Goal: Information Seeking & Learning: Learn about a topic

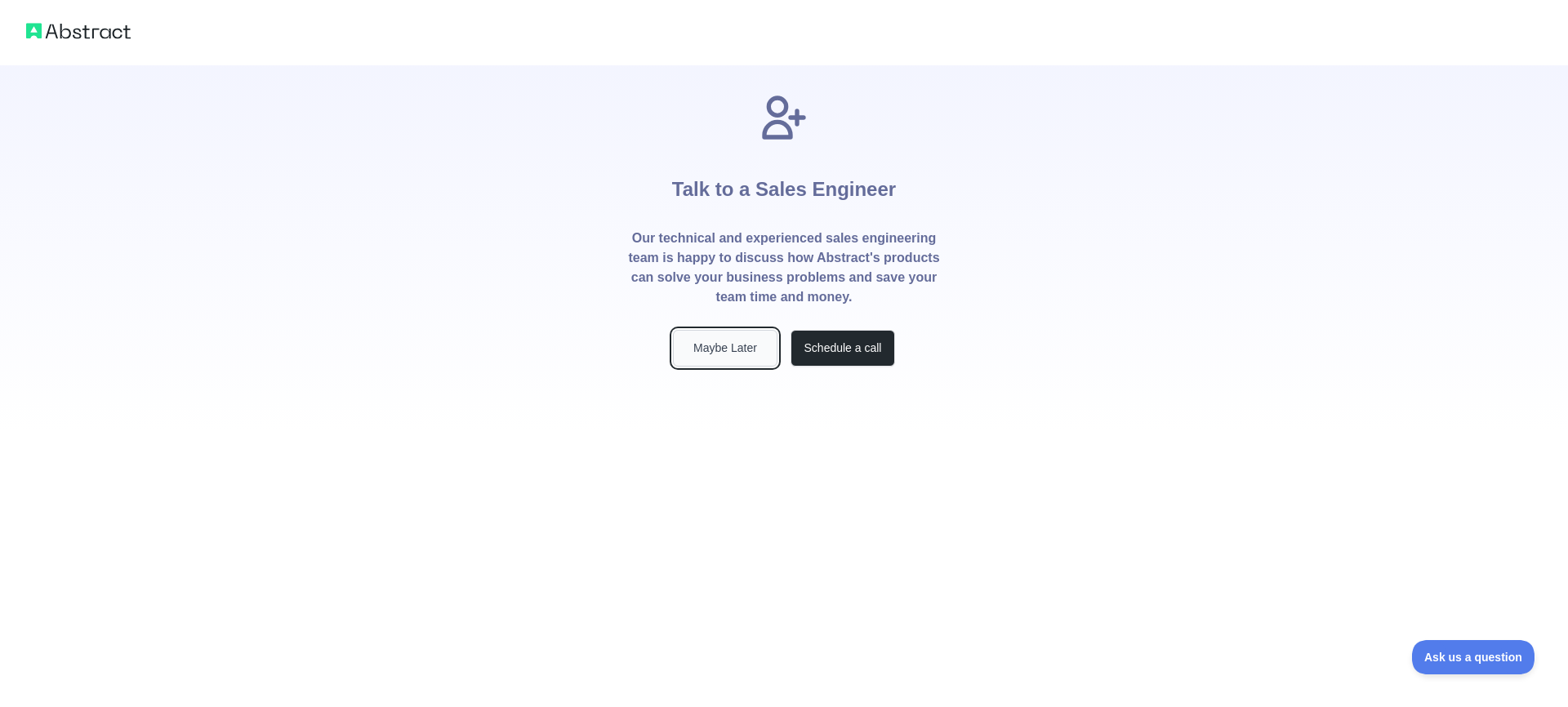
click at [714, 352] on button "Maybe Later" at bounding box center [724, 347] width 104 height 37
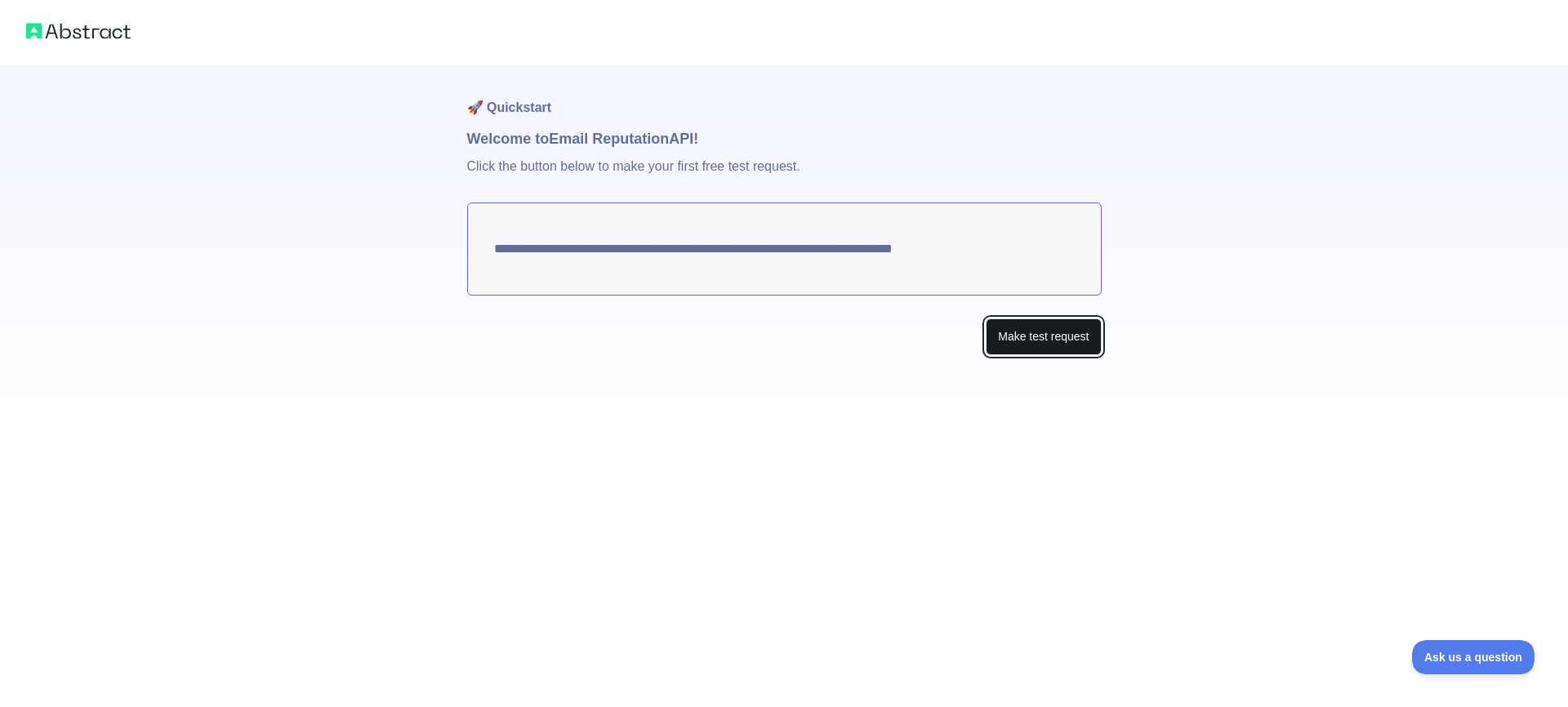
click at [1031, 331] on button "Make test request" at bounding box center [1042, 336] width 115 height 37
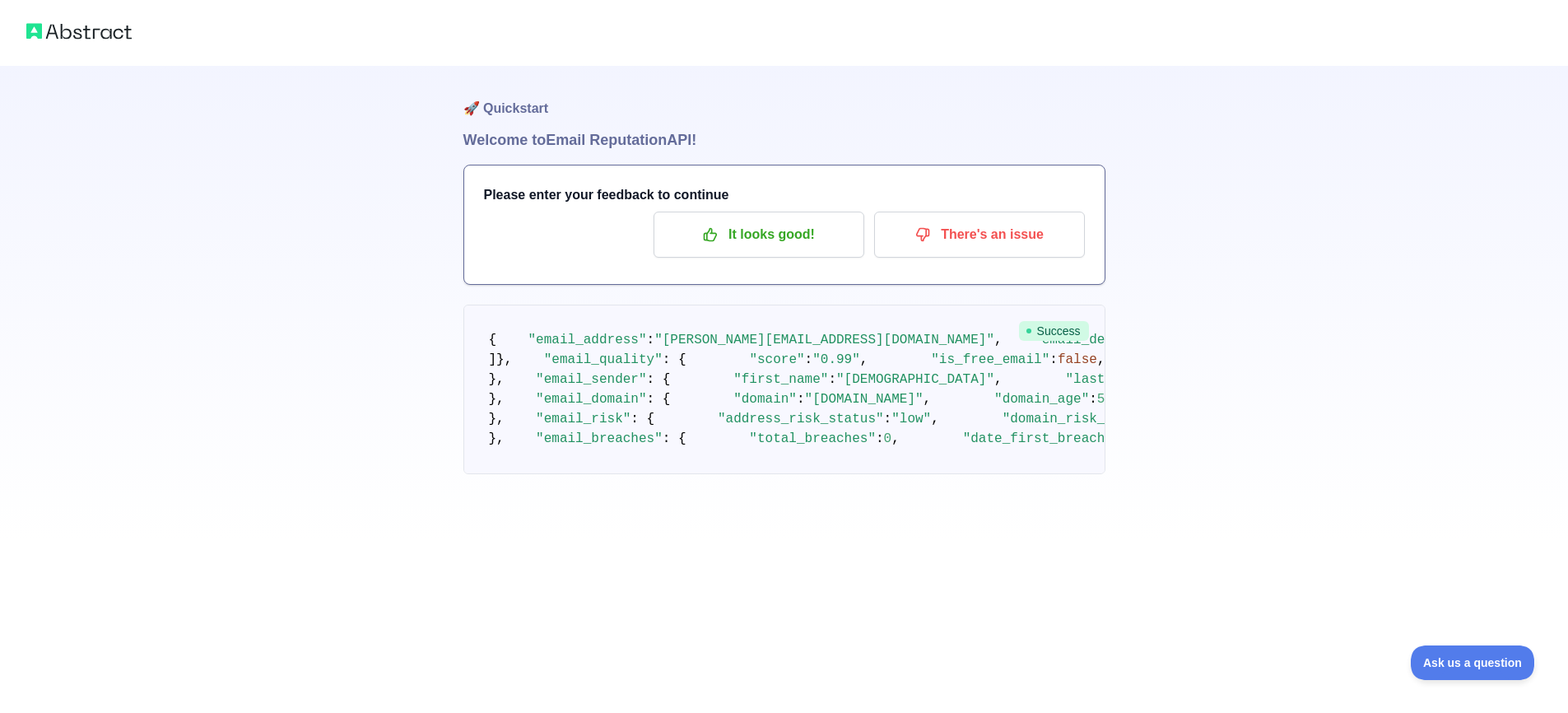
click at [543, 143] on h1 "Welcome to Email Reputation API!" at bounding box center [784, 140] width 642 height 23
click at [739, 239] on p "It looks good!" at bounding box center [758, 234] width 186 height 28
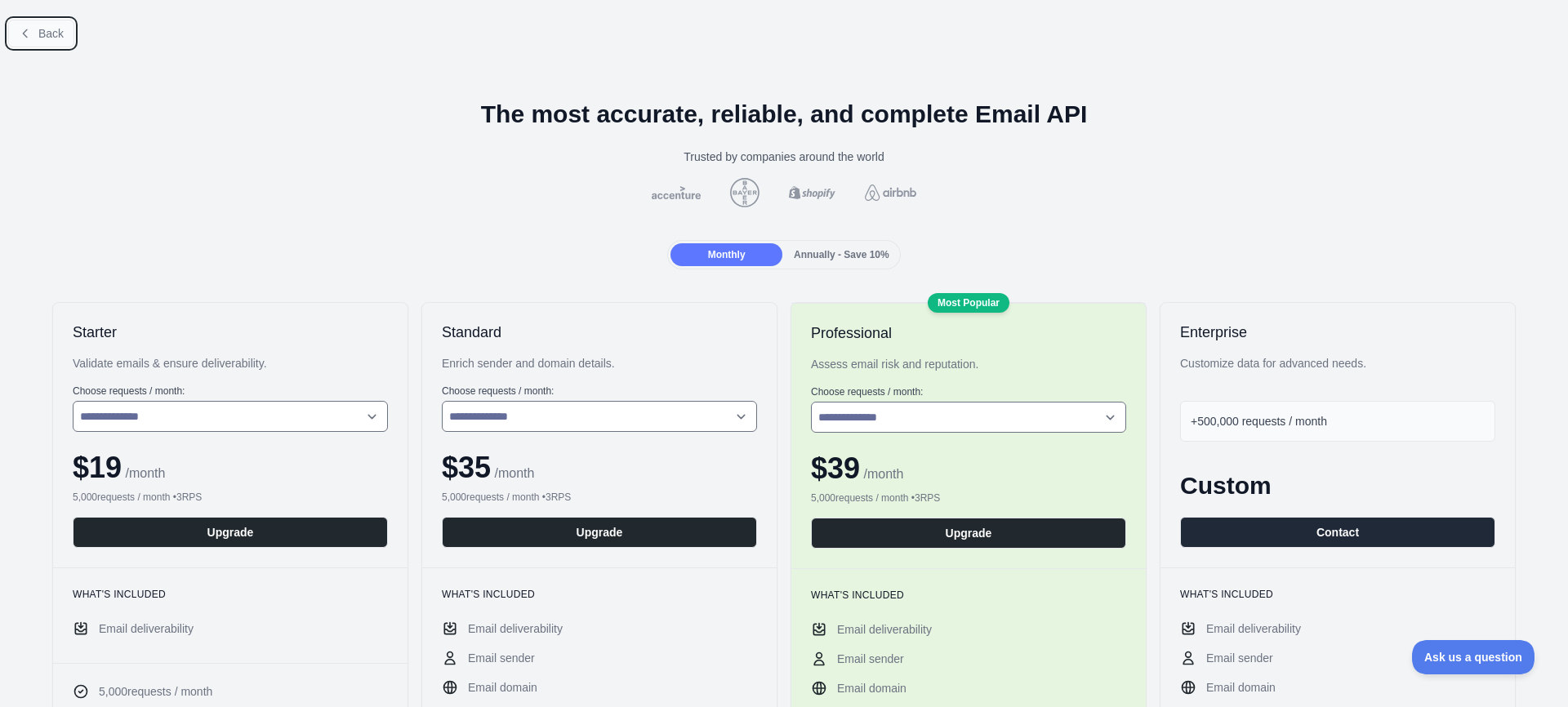
click at [44, 37] on span "Back" at bounding box center [51, 33] width 25 height 13
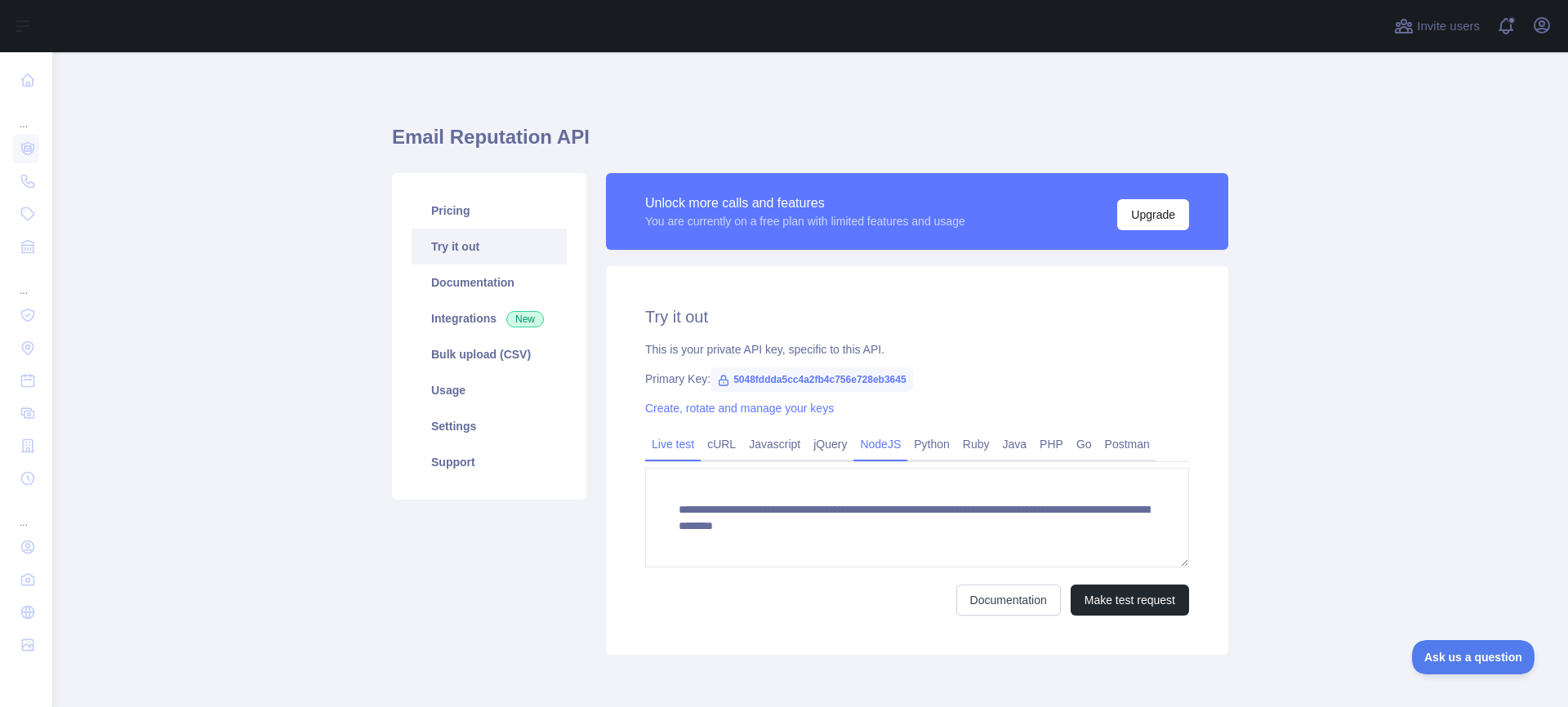
click at [888, 450] on link "NodeJS" at bounding box center [880, 443] width 53 height 26
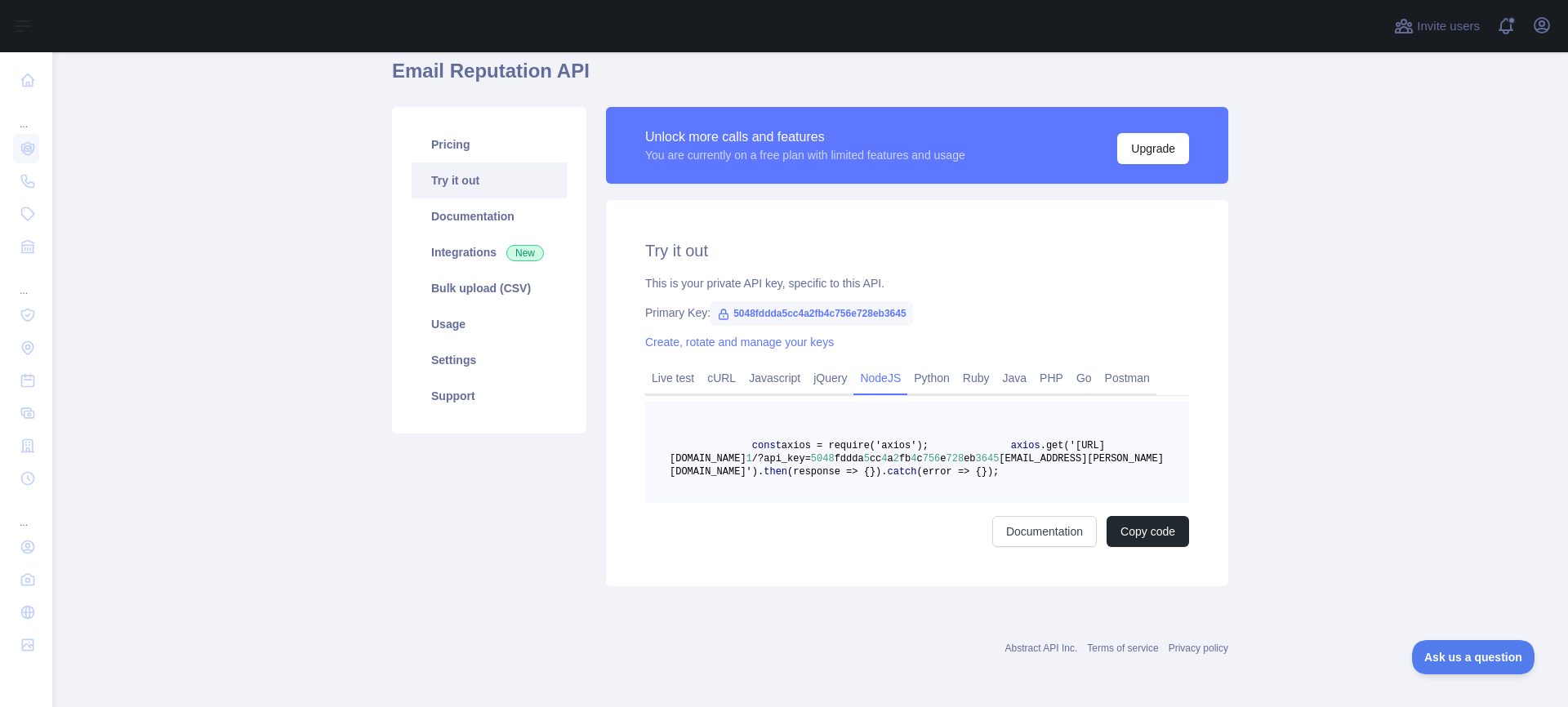
scroll to position [118, 0]
click at [756, 336] on link "Create, rotate and manage your keys" at bounding box center [739, 342] width 189 height 13
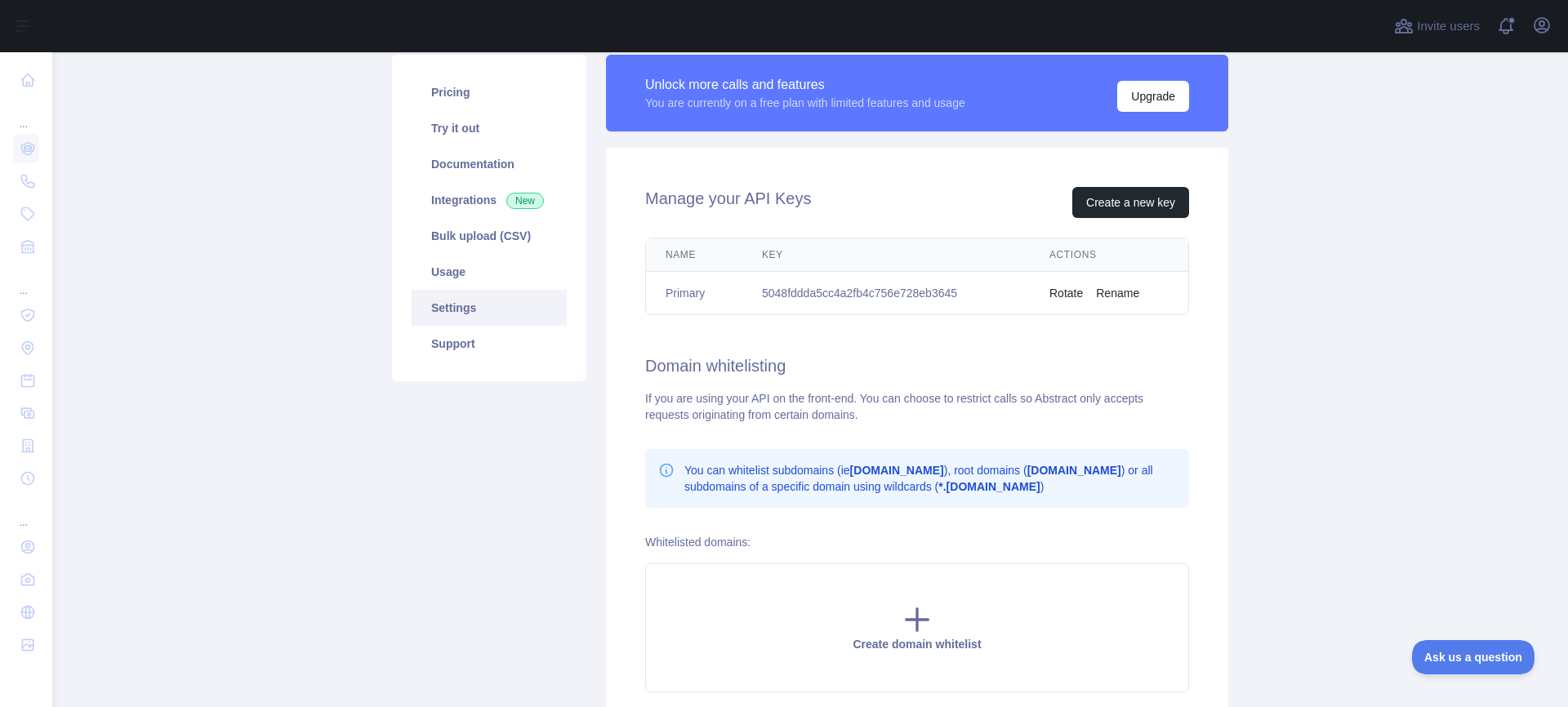
click at [780, 297] on td "5048fddda5cc4a2fb4c756e728eb3645" at bounding box center [886, 293] width 288 height 44
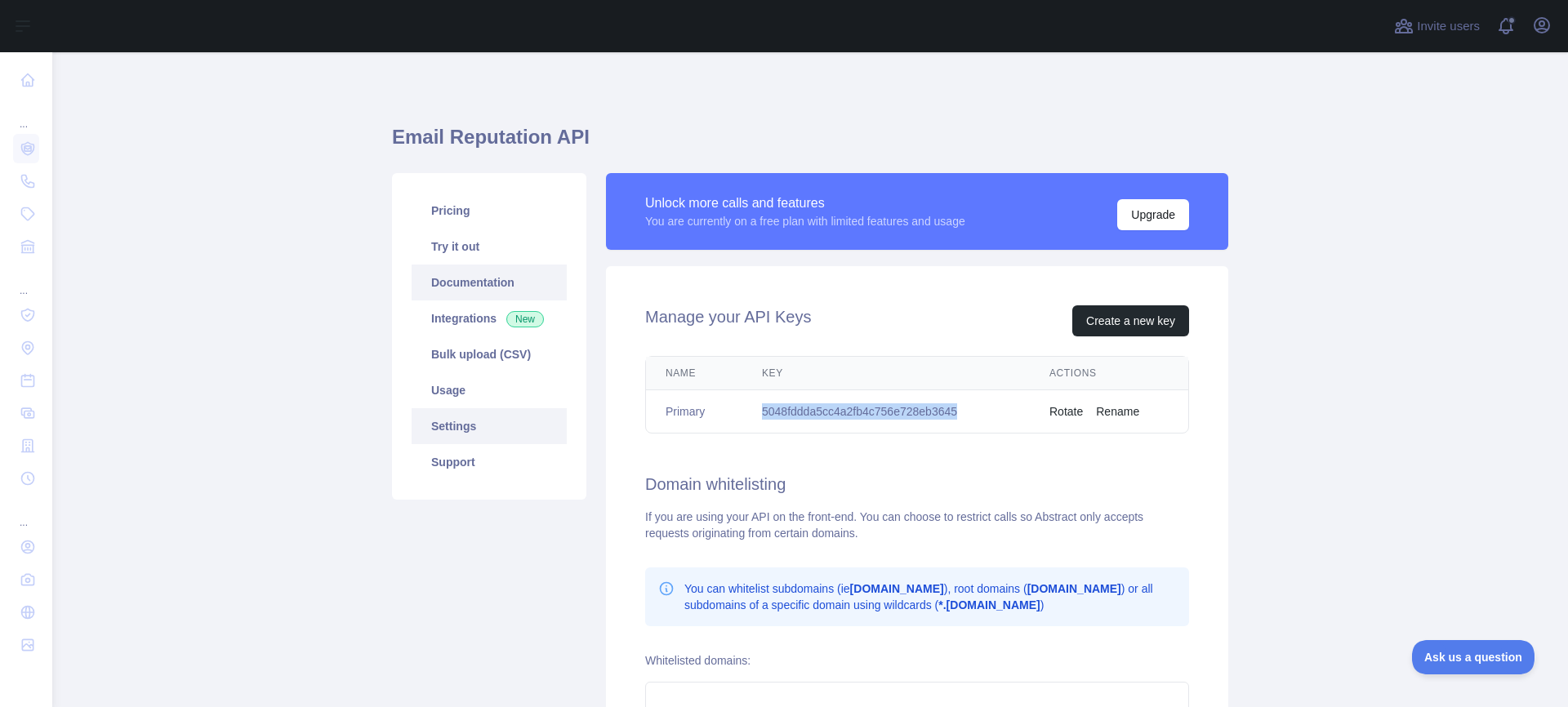
click at [464, 283] on link "Documentation" at bounding box center [489, 282] width 155 height 36
click at [442, 393] on link "Usage" at bounding box center [489, 390] width 155 height 36
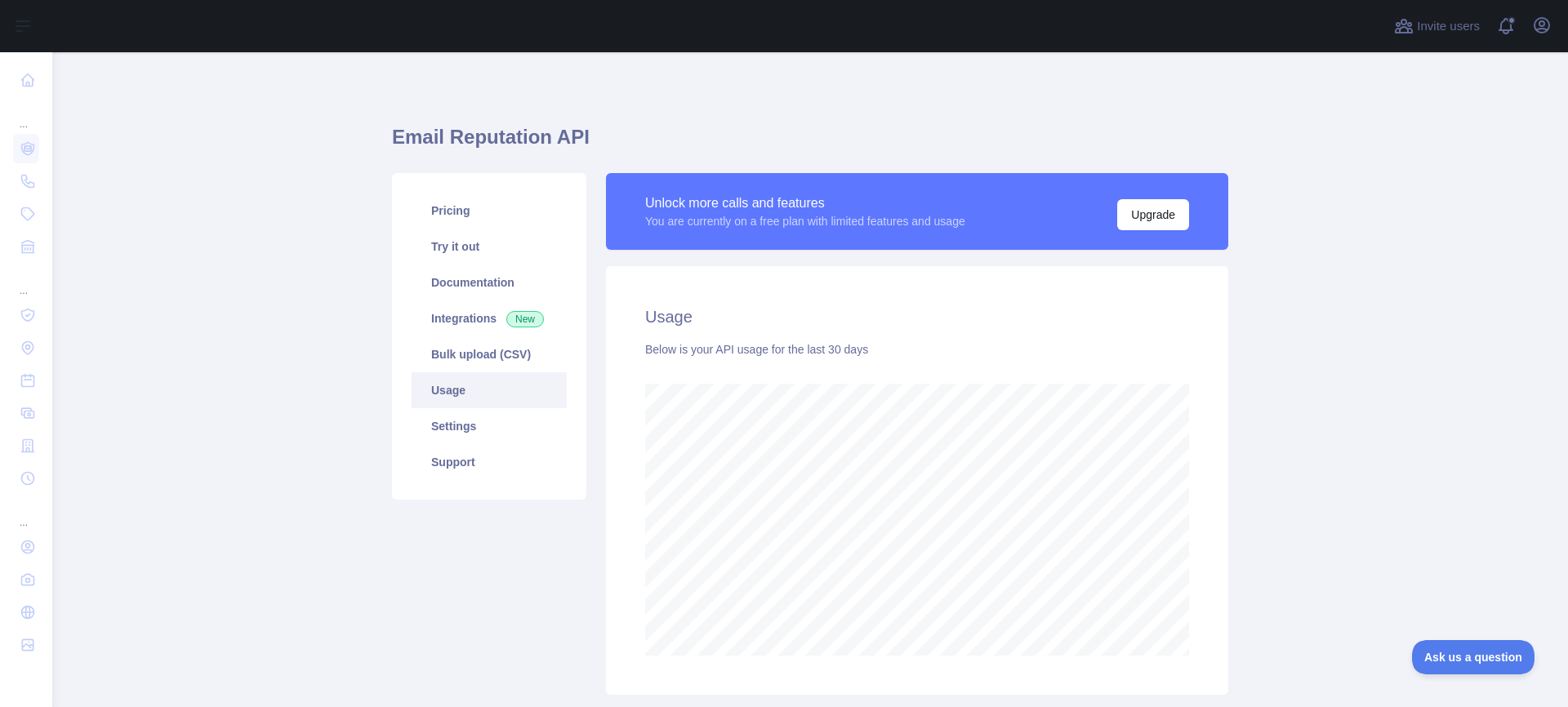
scroll to position [654, 1503]
click at [482, 363] on link "Bulk upload (CSV)" at bounding box center [489, 354] width 155 height 36
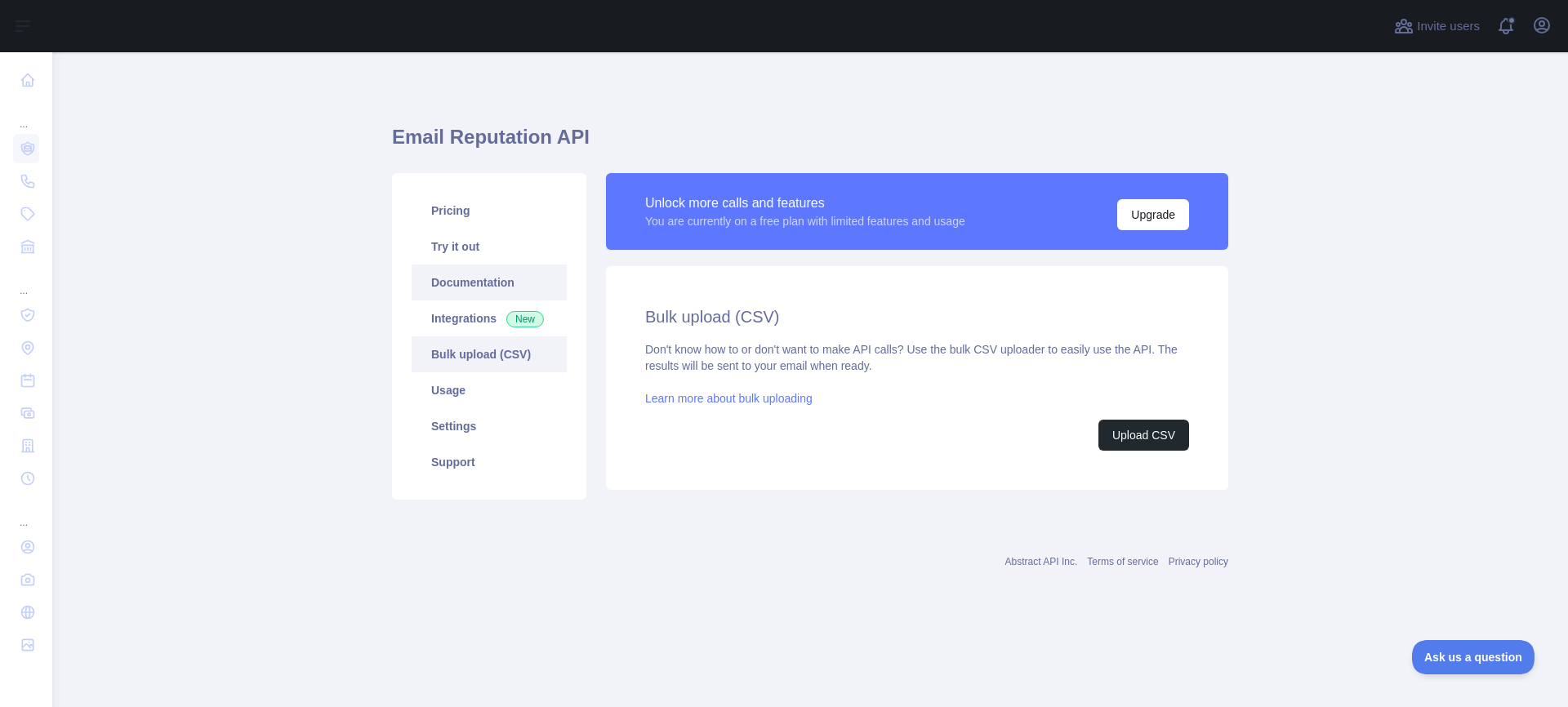
click at [461, 287] on link "Documentation" at bounding box center [489, 282] width 155 height 36
click at [464, 327] on link "Integrations New" at bounding box center [489, 318] width 155 height 36
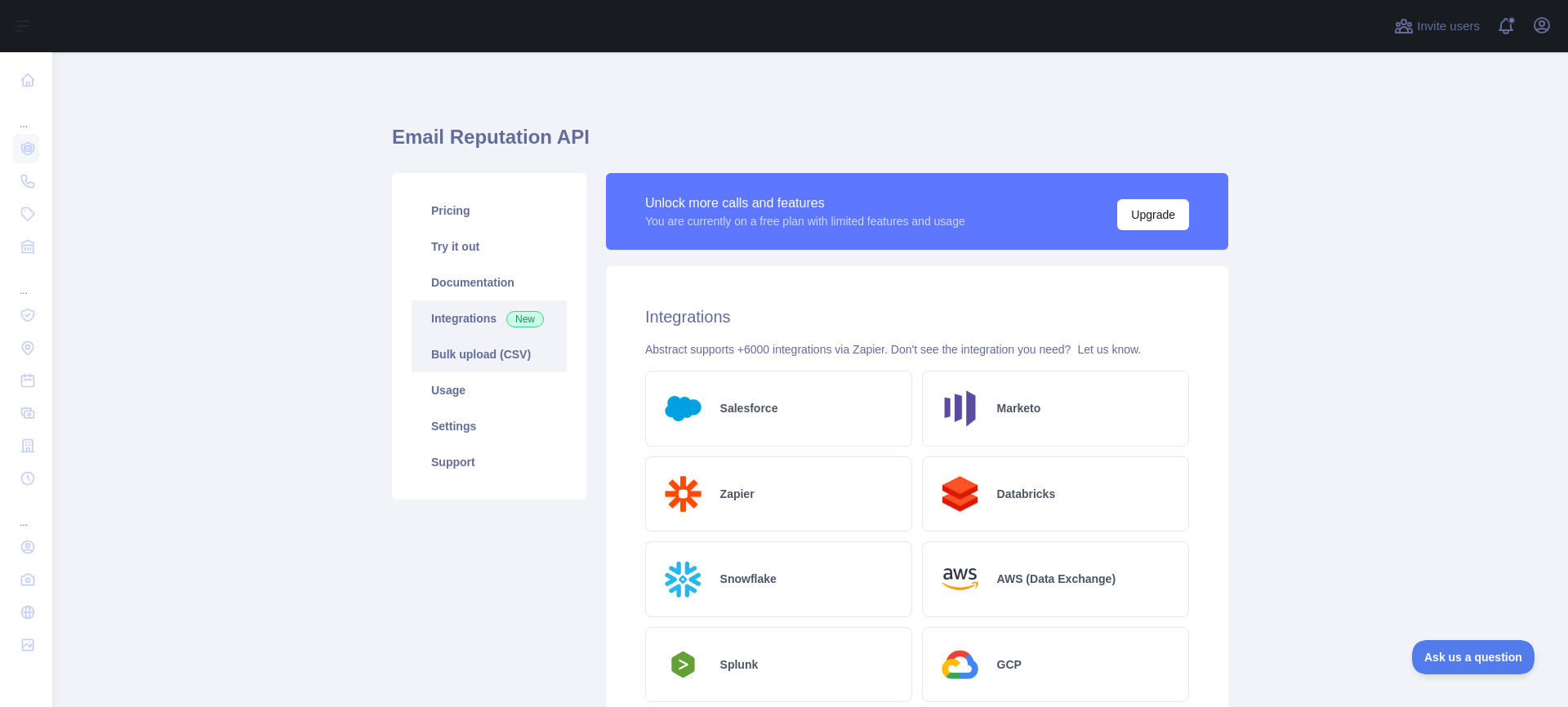
click at [456, 356] on link "Bulk upload (CSV)" at bounding box center [489, 354] width 155 height 36
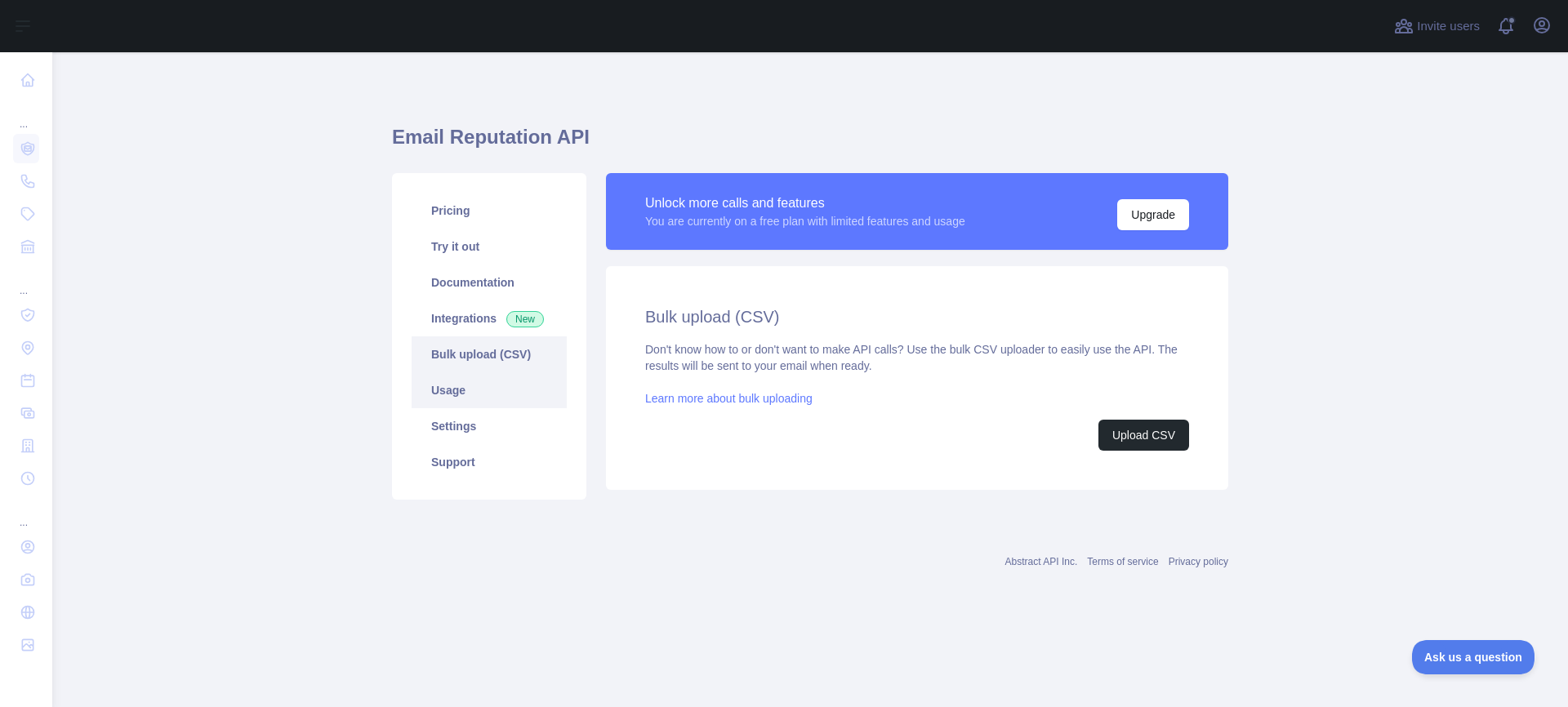
click at [446, 395] on link "Usage" at bounding box center [489, 390] width 155 height 36
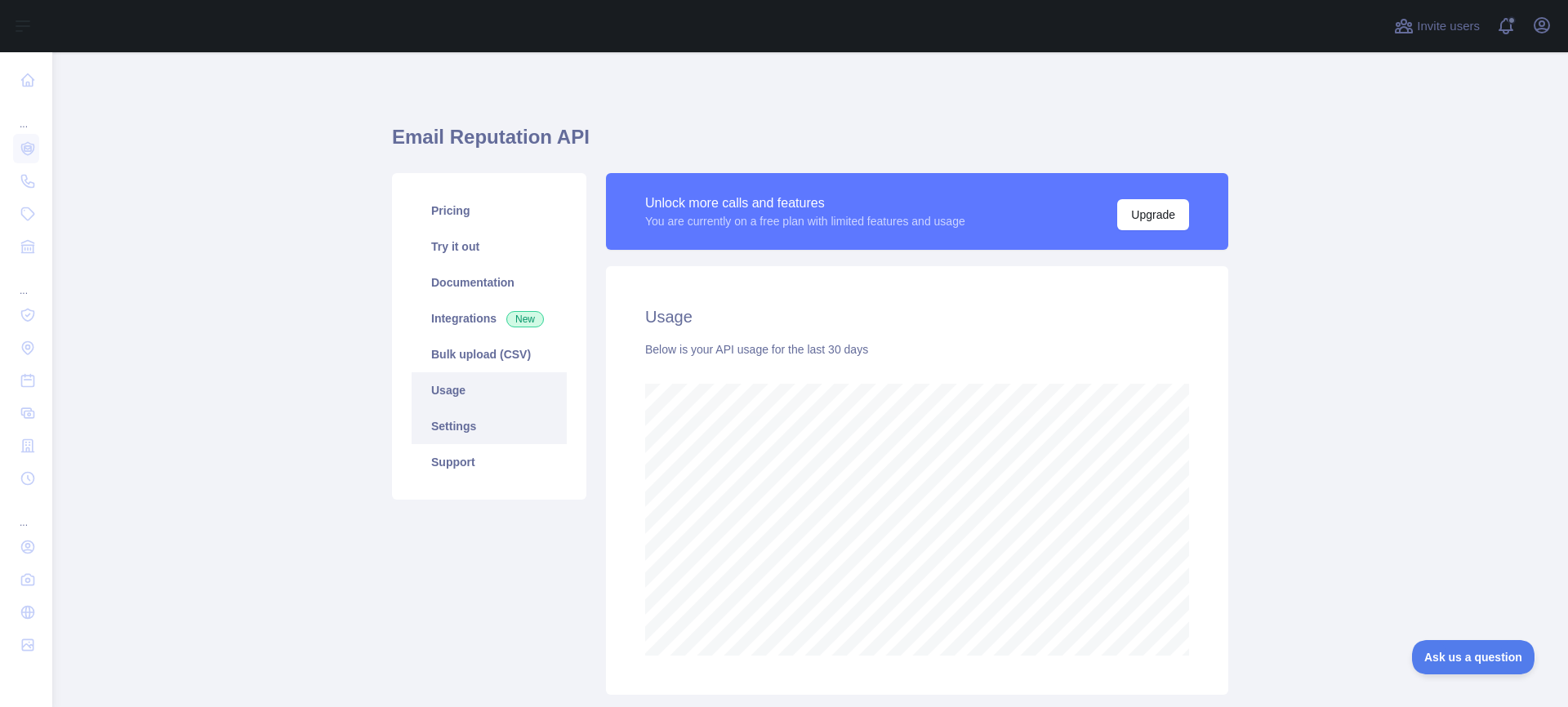
scroll to position [654, 1503]
click at [450, 427] on link "Settings" at bounding box center [489, 426] width 155 height 36
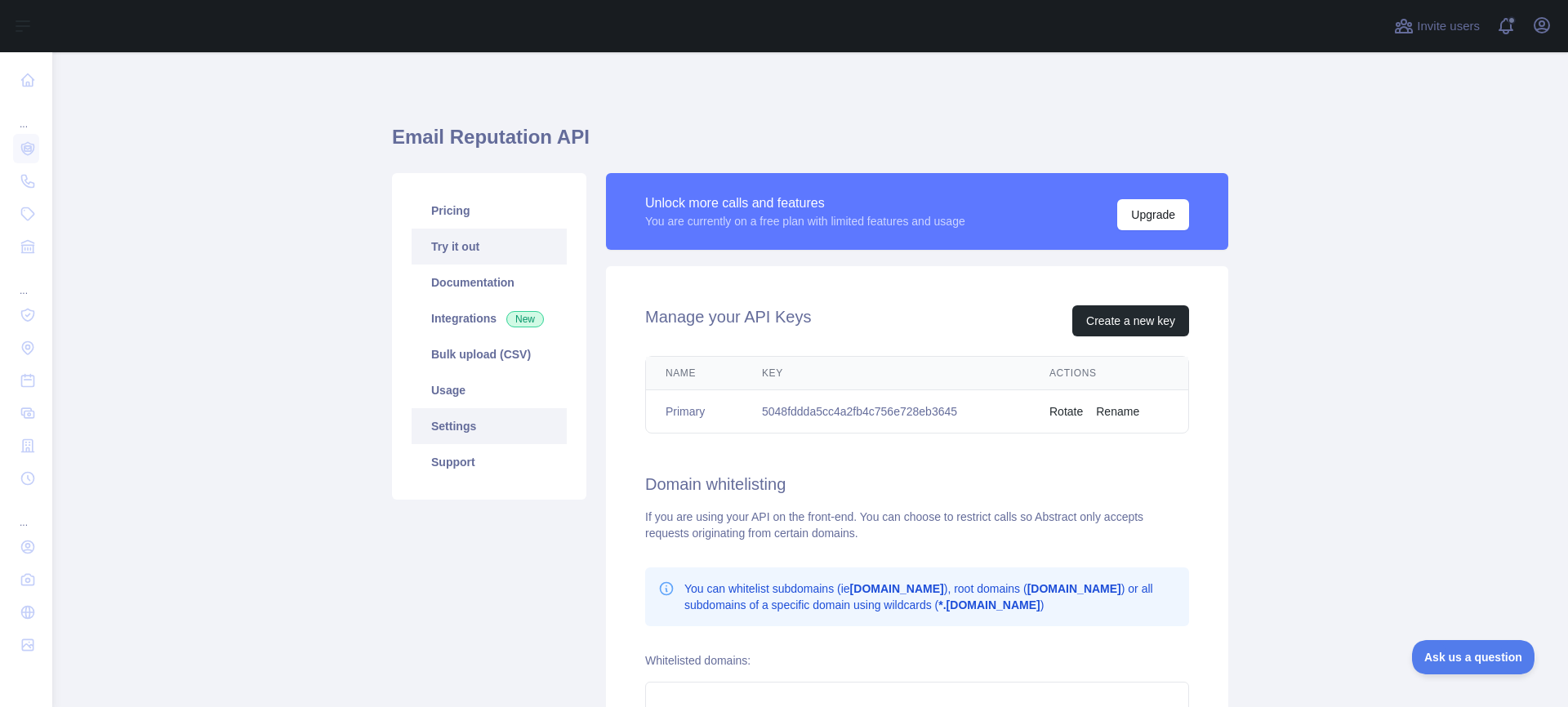
click at [450, 248] on link "Try it out" at bounding box center [489, 247] width 155 height 36
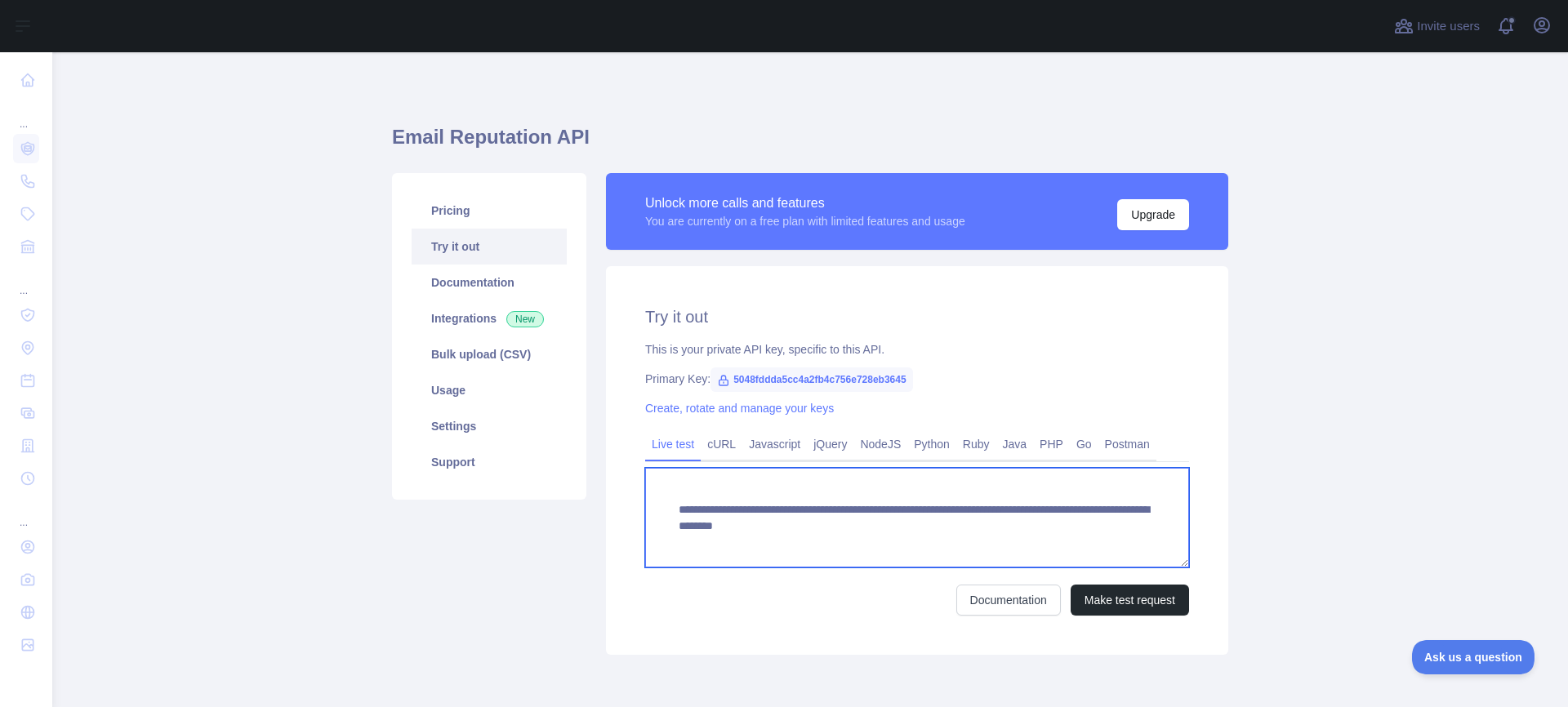
drag, startPoint x: 903, startPoint y: 511, endPoint x: 1174, endPoint y: 519, distance: 271.1
click at [1174, 519] on textarea "**********" at bounding box center [917, 517] width 543 height 100
